Goal: Task Accomplishment & Management: Manage account settings

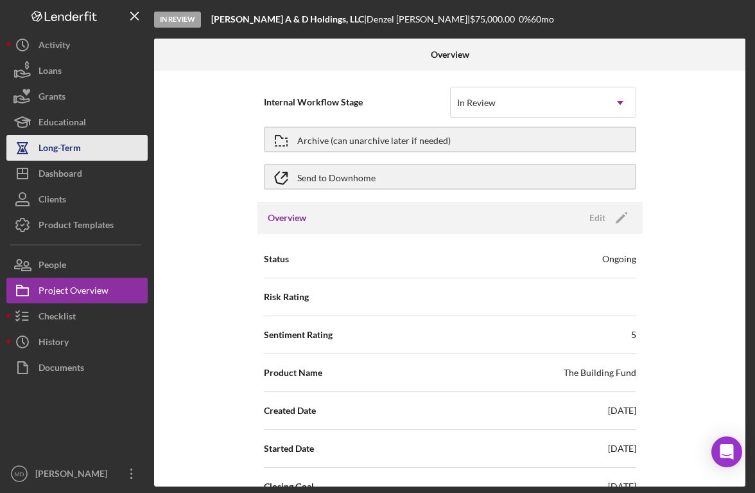
scroll to position [513, 0]
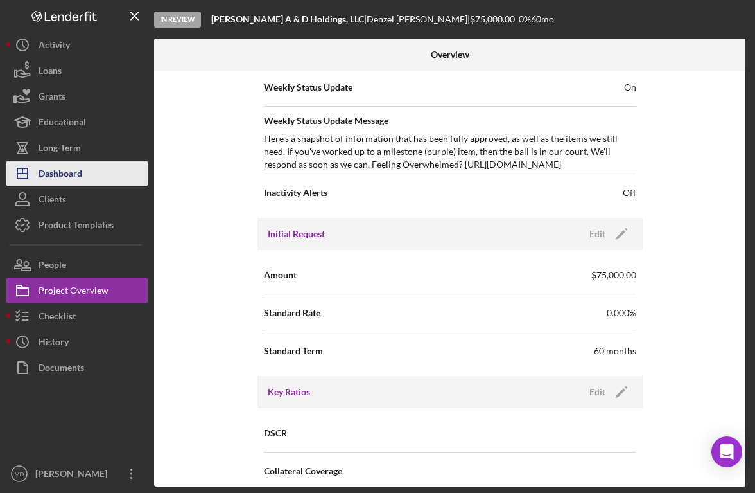
click at [109, 166] on button "Icon/Dashboard Dashboard" at bounding box center [76, 174] width 141 height 26
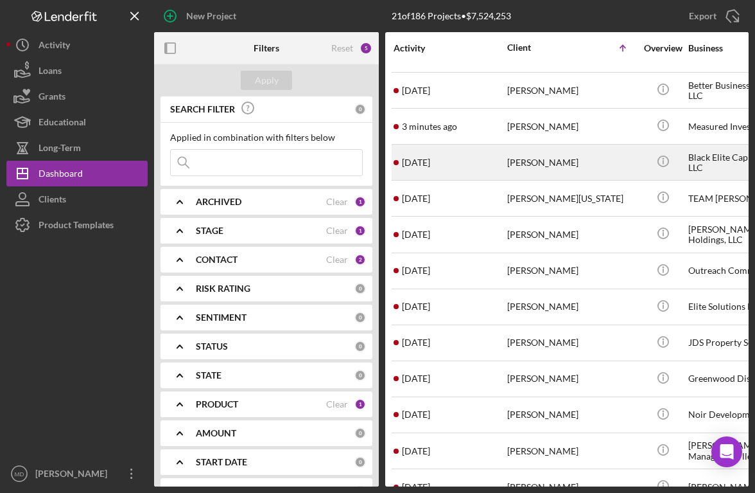
scroll to position [211, 0]
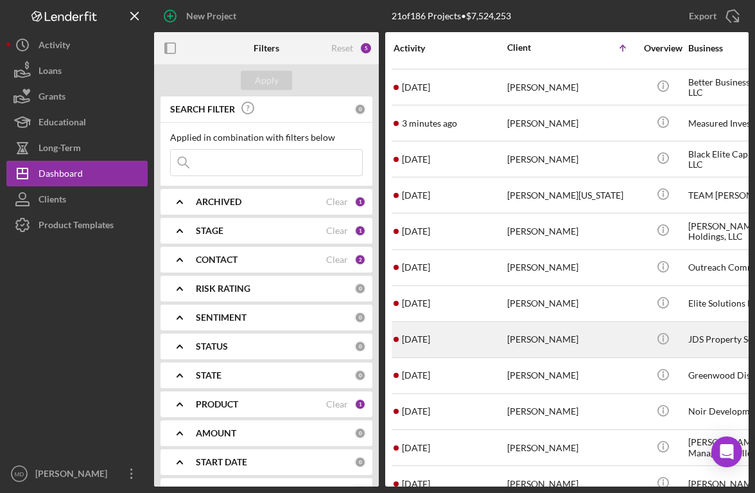
click at [516, 343] on div "[PERSON_NAME]" at bounding box center [571, 339] width 128 height 34
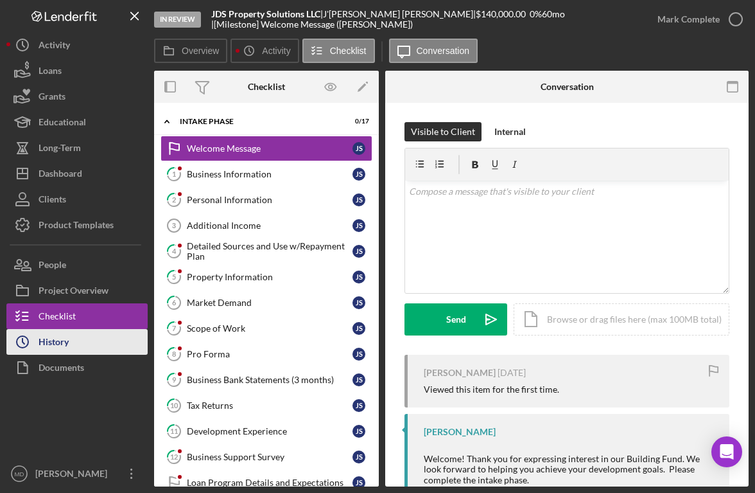
click at [99, 335] on button "Icon/History History" at bounding box center [76, 342] width 141 height 26
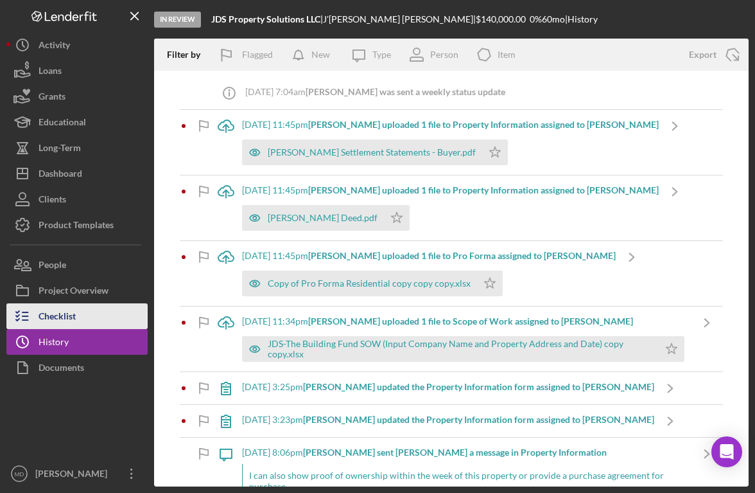
click at [71, 313] on div "Checklist" at bounding box center [57, 317] width 37 height 29
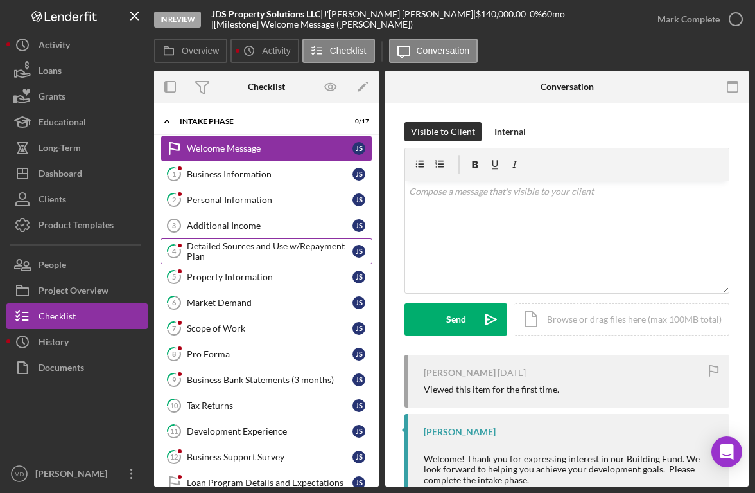
click at [275, 258] on div "Detailed Sources and Use w/Repayment Plan" at bounding box center [270, 251] width 166 height 21
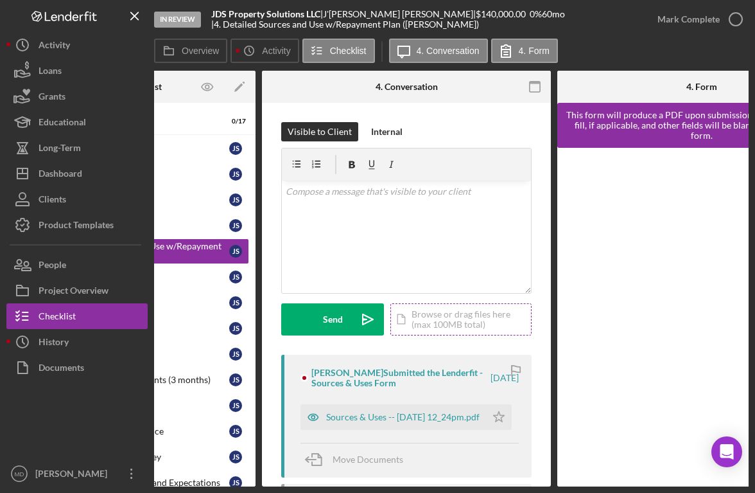
scroll to position [0, 124]
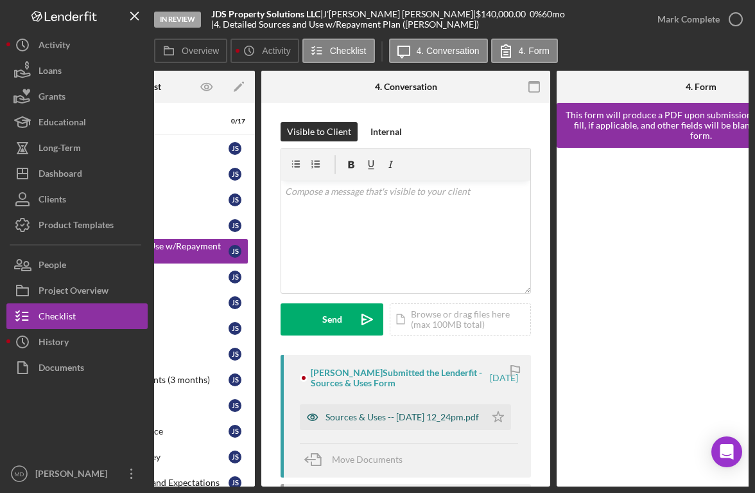
click at [393, 414] on div "Sources & Uses -- [DATE] 12_24pm.pdf" at bounding box center [403, 417] width 154 height 10
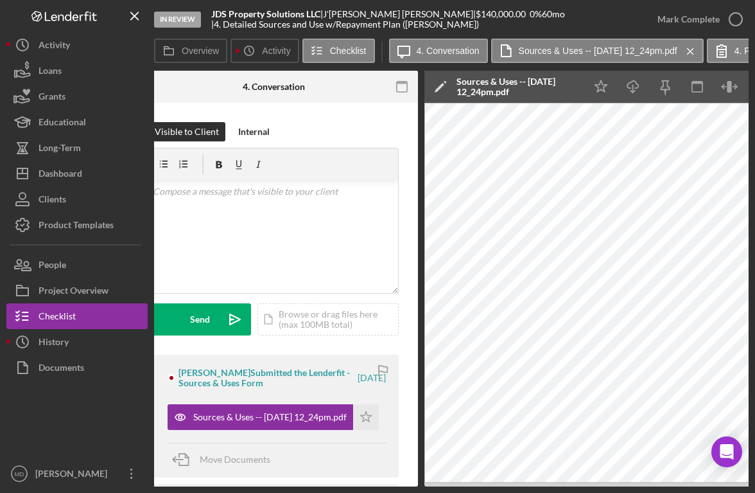
scroll to position [0, 0]
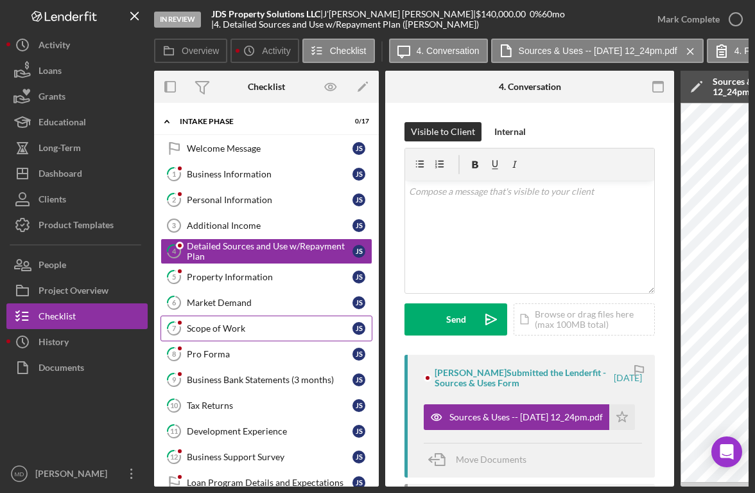
click at [257, 335] on link "7 Scope of Work J S" at bounding box center [267, 328] width 212 height 26
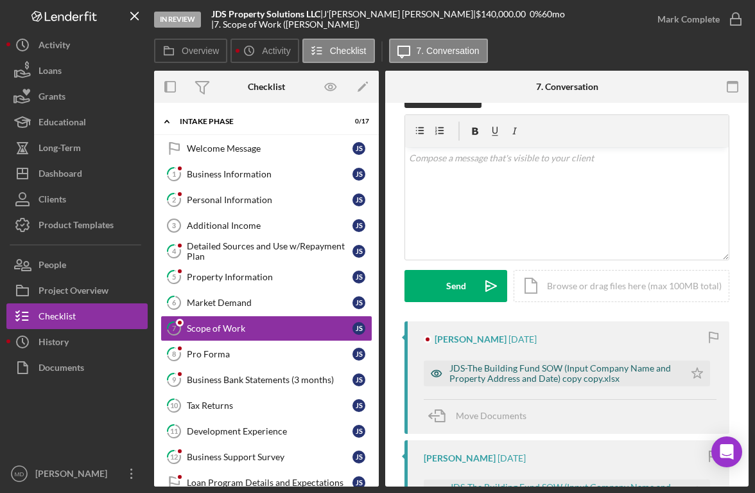
scroll to position [35, 0]
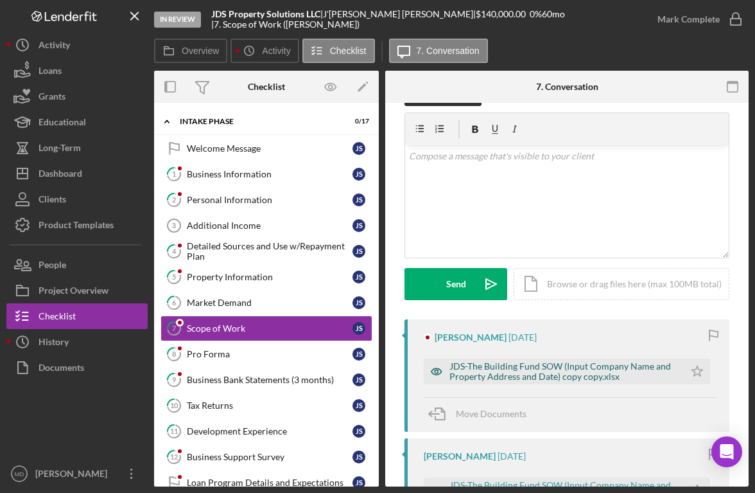
click at [543, 369] on div "JDS-The Building Fund SOW (Input Company Name and Property Address and Date) co…" at bounding box center [564, 371] width 229 height 21
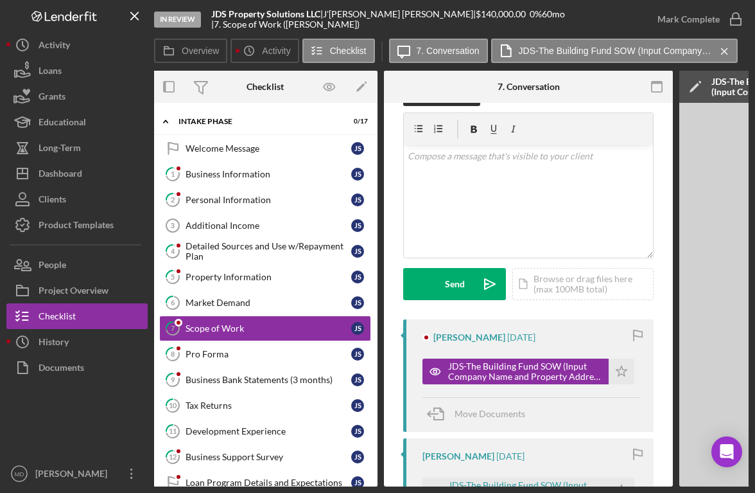
scroll to position [0, 0]
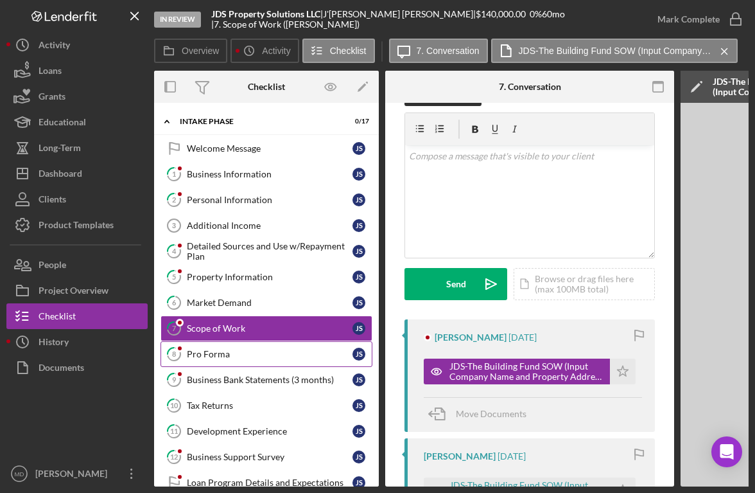
click at [229, 358] on div "Pro Forma" at bounding box center [270, 354] width 166 height 10
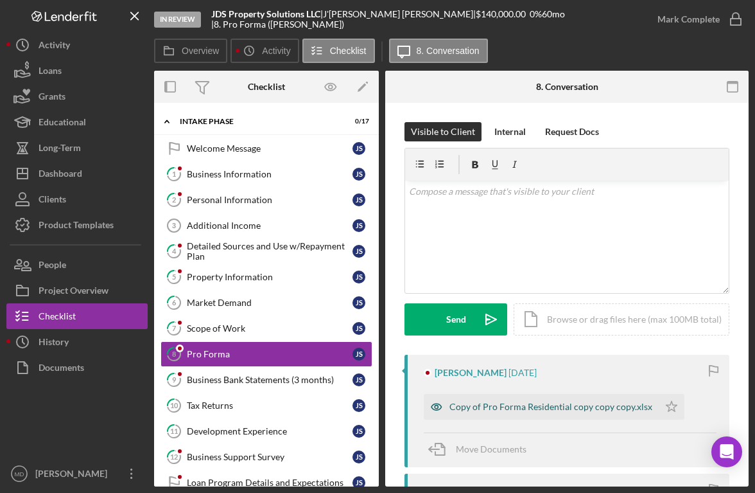
click at [477, 412] on div "Copy of Pro Forma Residential copy copy copy.xlsx" at bounding box center [541, 407] width 235 height 26
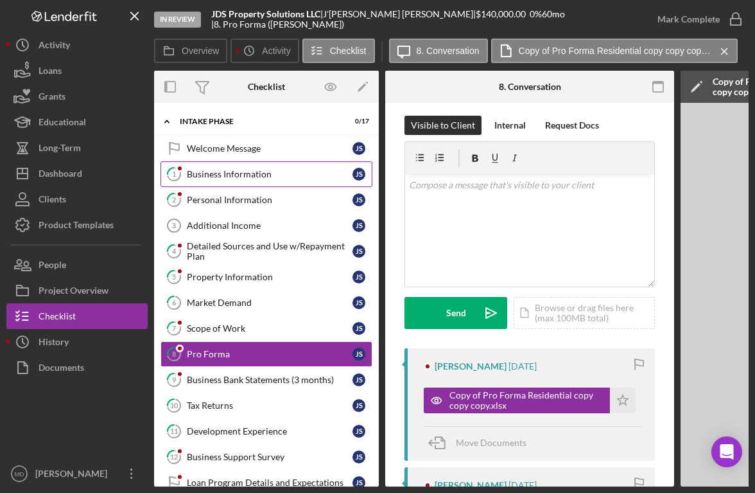
click at [259, 182] on link "1 Business Information J S" at bounding box center [267, 174] width 212 height 26
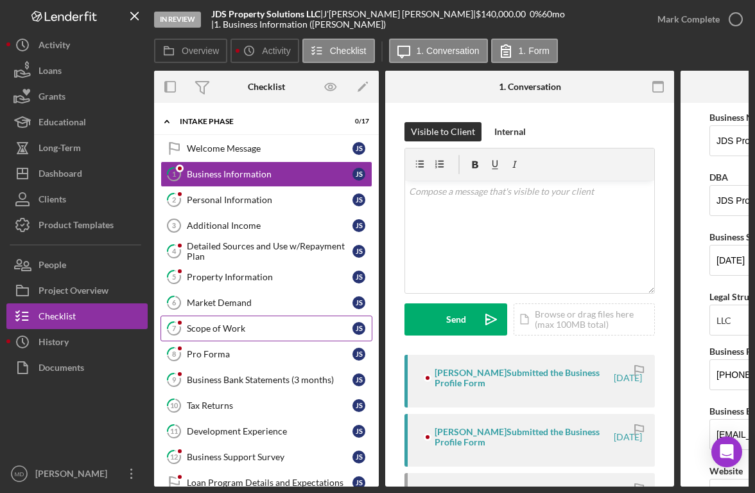
click at [225, 333] on link "7 Scope of Work J S" at bounding box center [267, 328] width 212 height 26
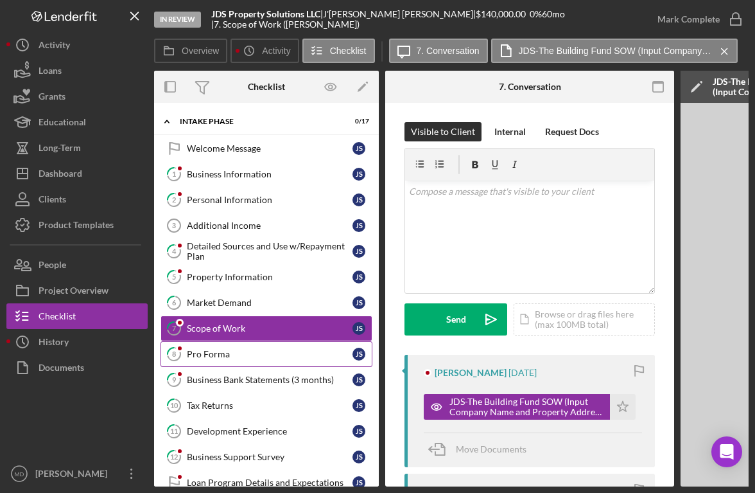
click at [221, 351] on div "Pro Forma" at bounding box center [270, 354] width 166 height 10
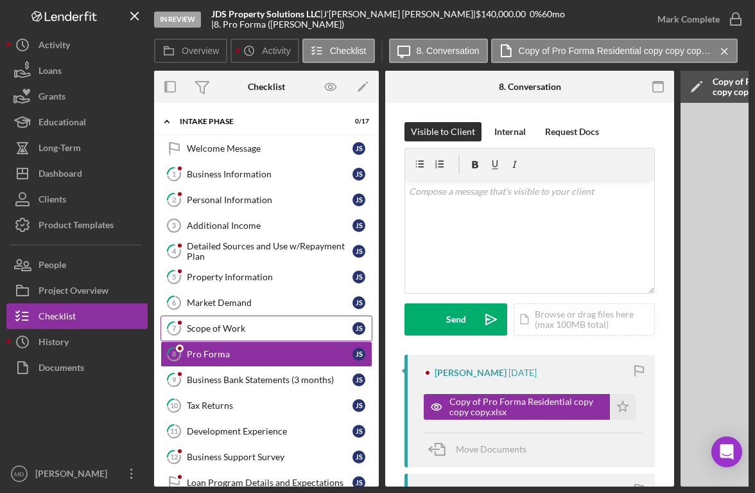
click at [211, 331] on div "Scope of Work" at bounding box center [270, 328] width 166 height 10
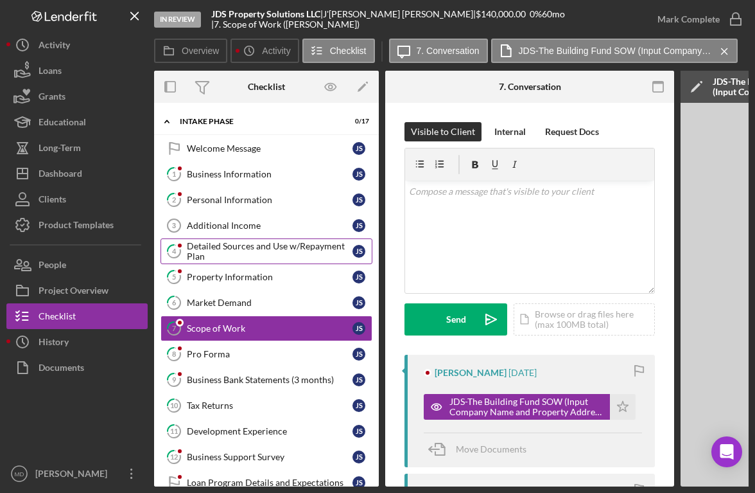
click at [247, 253] on div "Detailed Sources and Use w/Repayment Plan" at bounding box center [270, 251] width 166 height 21
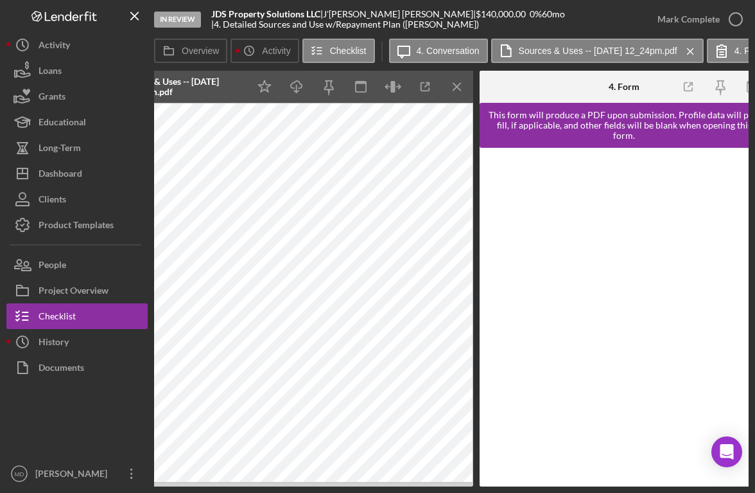
scroll to position [0, 613]
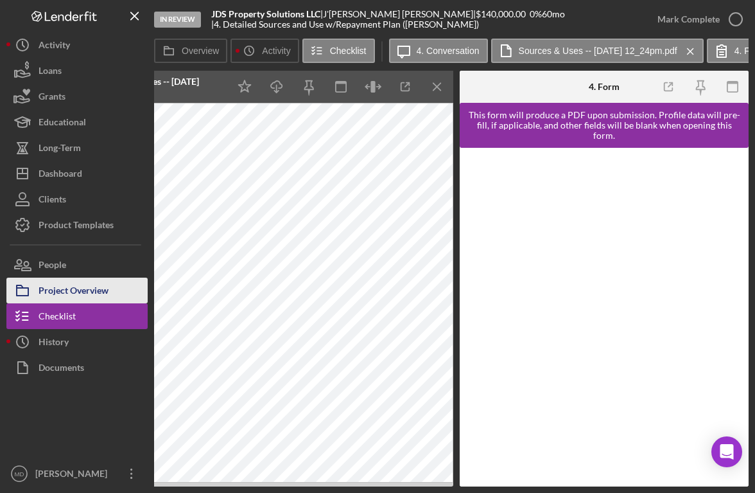
click at [64, 297] on div "Project Overview" at bounding box center [74, 291] width 70 height 29
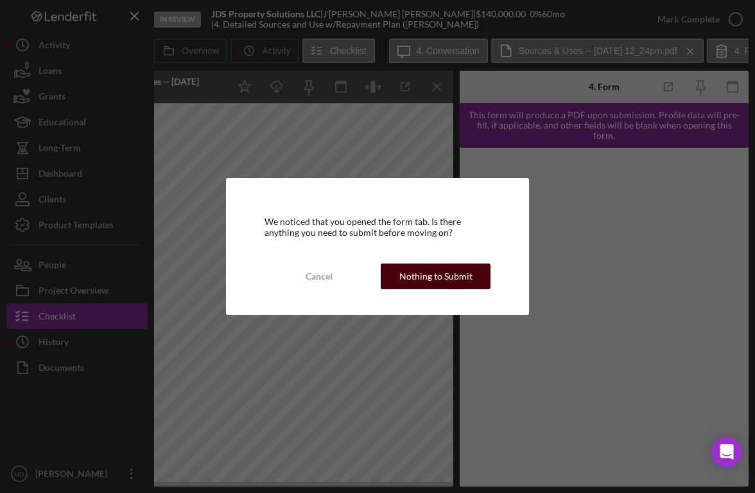
click at [430, 275] on div "Nothing to Submit" at bounding box center [436, 276] width 73 height 26
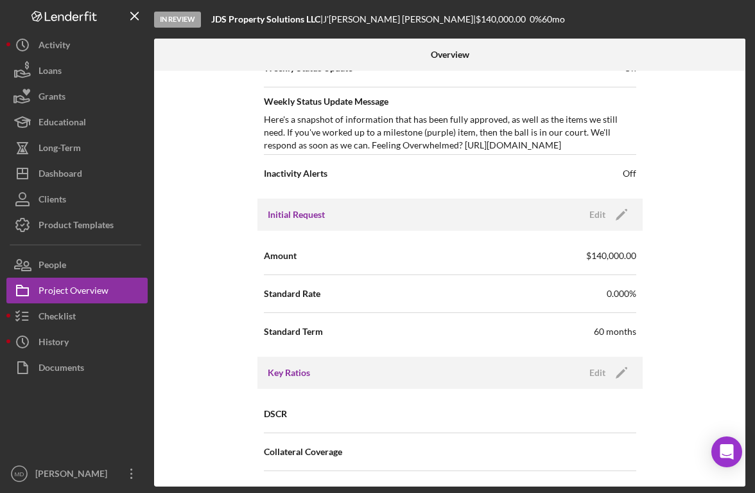
scroll to position [550, 0]
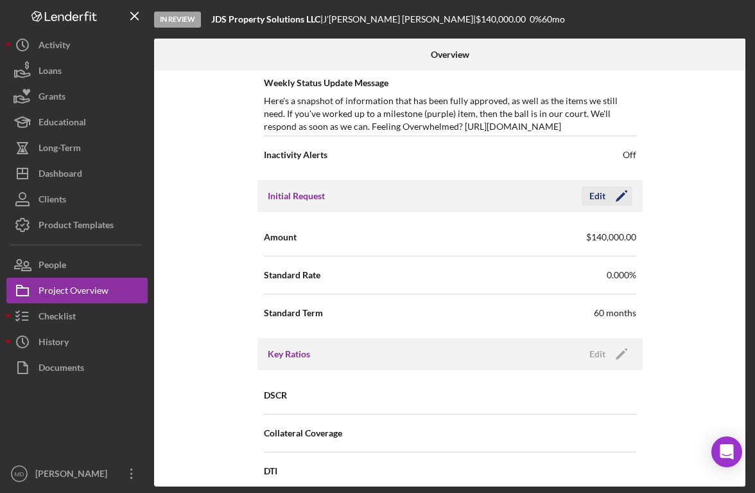
click at [596, 199] on div "Edit" at bounding box center [598, 195] width 16 height 19
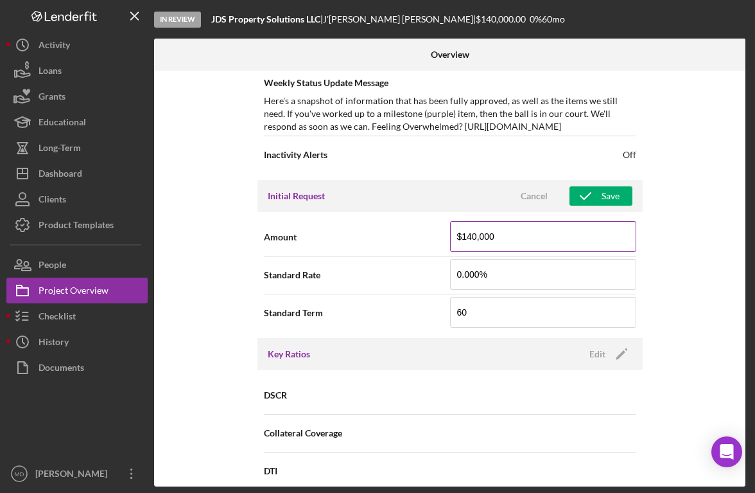
click at [474, 238] on input "$140,000" at bounding box center [543, 236] width 186 height 31
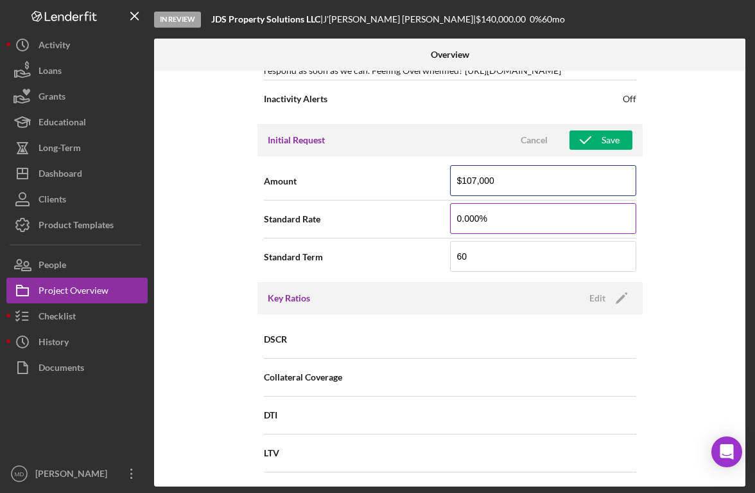
scroll to position [604, 0]
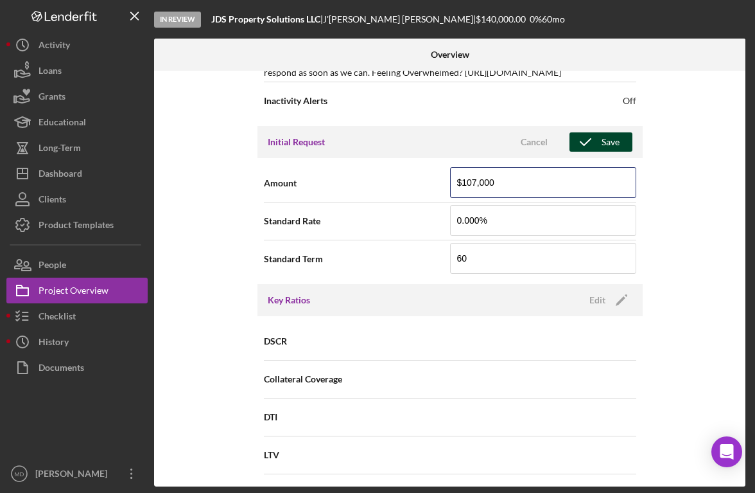
type input "$107,000"
click at [615, 143] on div "Save" at bounding box center [611, 141] width 18 height 19
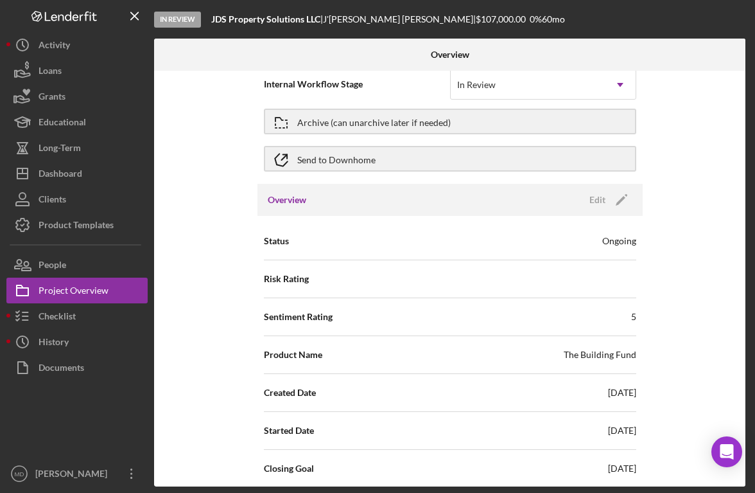
scroll to position [0, 0]
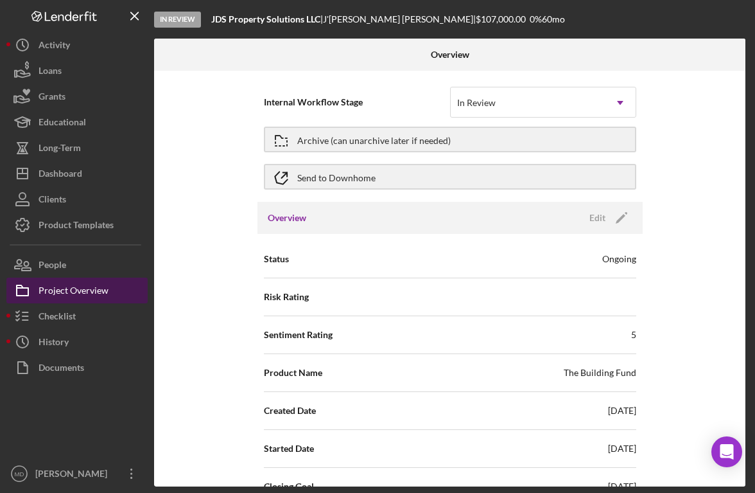
click at [67, 292] on div "Project Overview" at bounding box center [74, 291] width 70 height 29
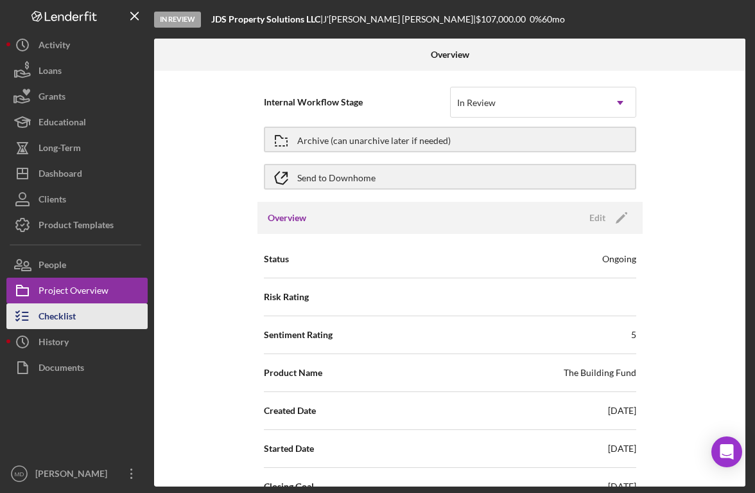
click at [54, 310] on div "Checklist" at bounding box center [57, 317] width 37 height 29
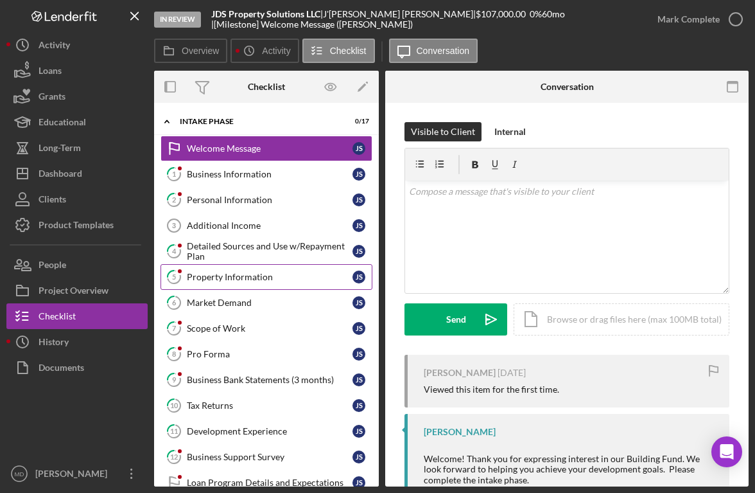
click at [280, 273] on div "Property Information" at bounding box center [270, 277] width 166 height 10
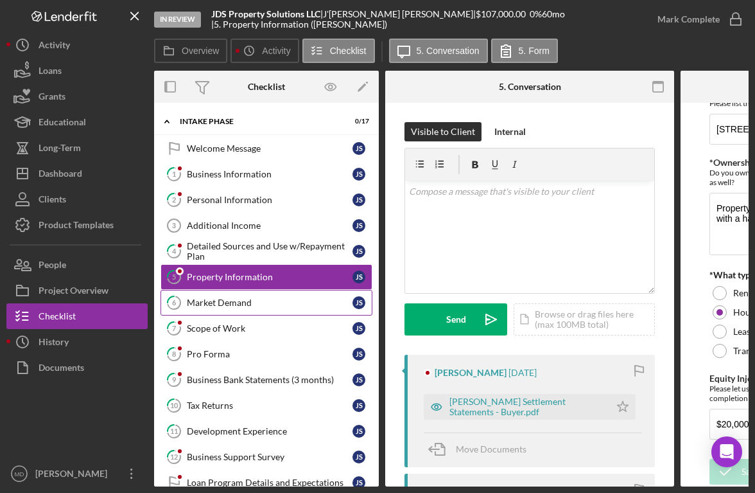
click at [212, 303] on div "Market Demand" at bounding box center [270, 302] width 166 height 10
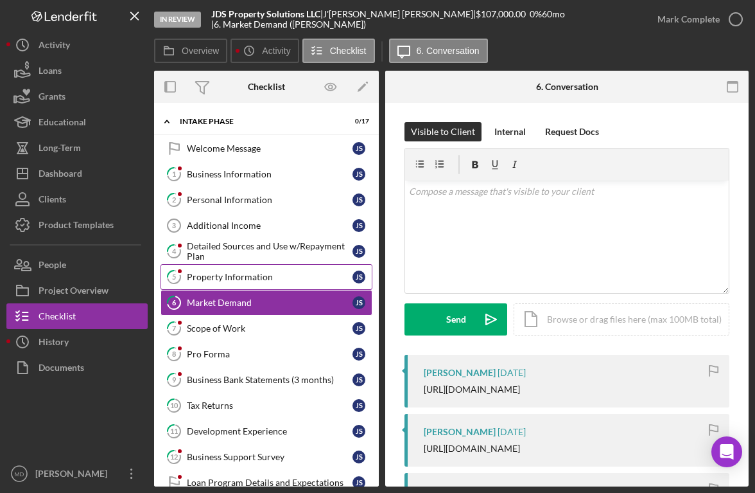
click at [231, 277] on div "Property Information" at bounding box center [270, 277] width 166 height 10
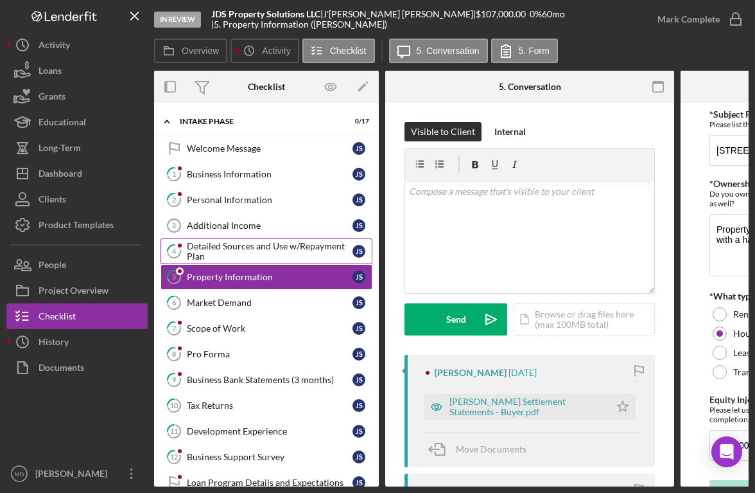
click at [260, 246] on div "Detailed Sources and Use w/Repayment Plan" at bounding box center [270, 251] width 166 height 21
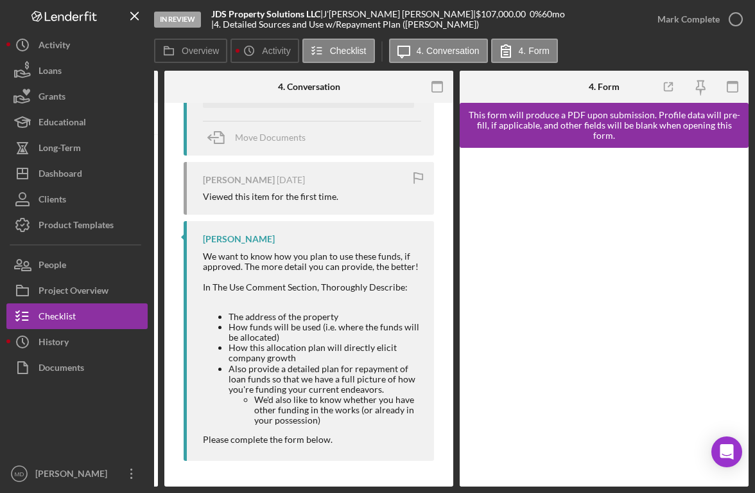
scroll to position [325, 0]
click at [304, 322] on li "How funds will be used (i.e. where the funds will be allocated)" at bounding box center [325, 332] width 193 height 21
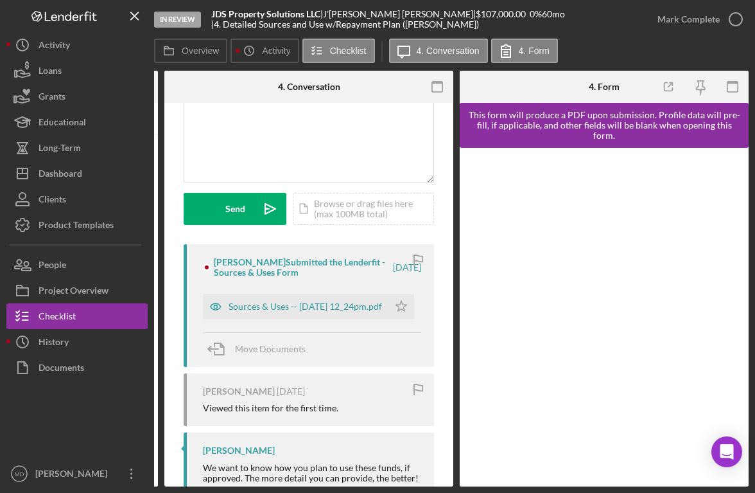
scroll to position [104, 0]
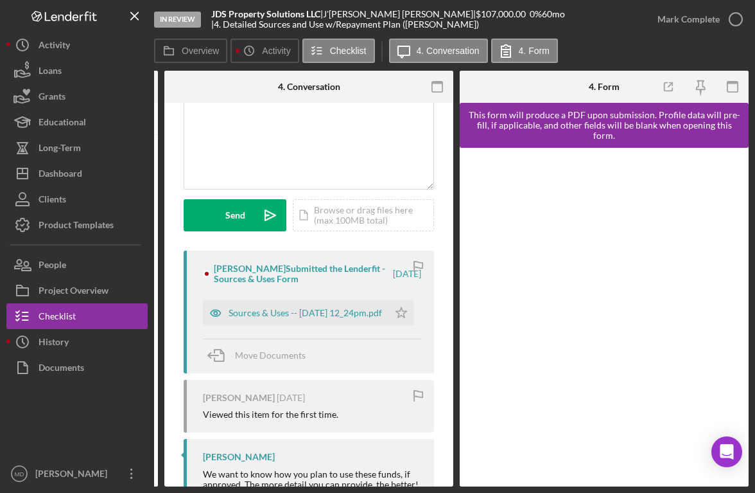
click at [304, 318] on div "Sources & Uses -- [DATE] 12_24pm.pdf" at bounding box center [306, 313] width 154 height 10
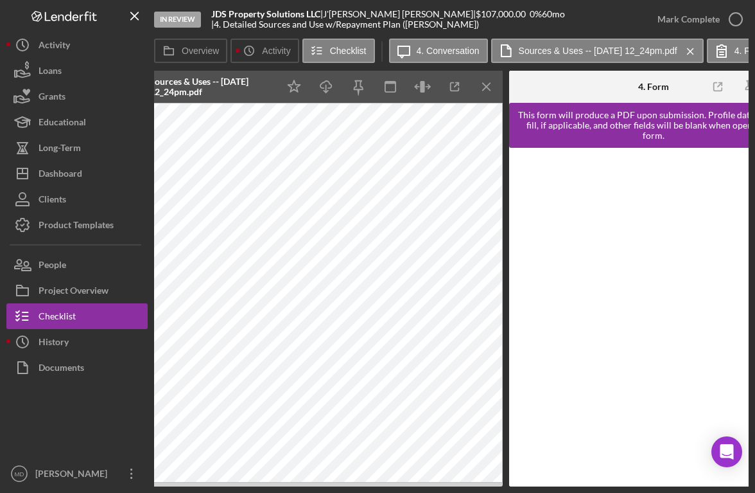
scroll to position [0, 564]
